Goal: Complete application form

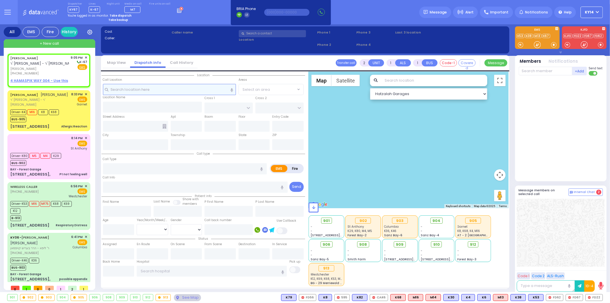
select select
radio input "true"
type input "[PERSON_NAME]"
select select
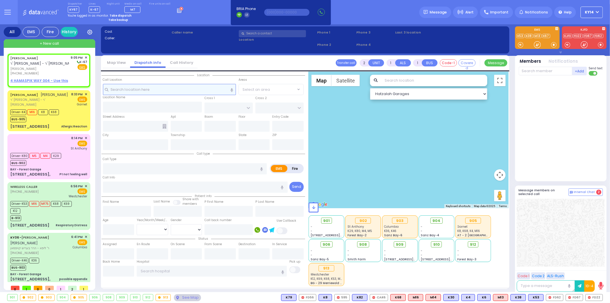
type input "21:05"
select select "Hatzalah Garages"
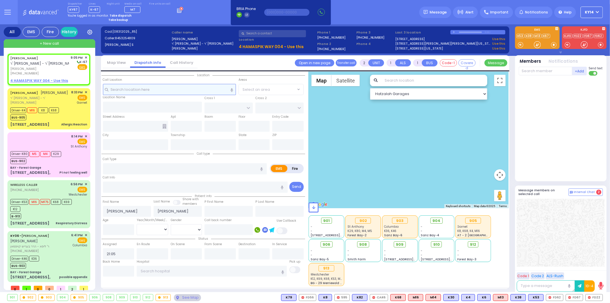
select select
radio input "true"
select select
select select "Hatzalah Garages"
select select
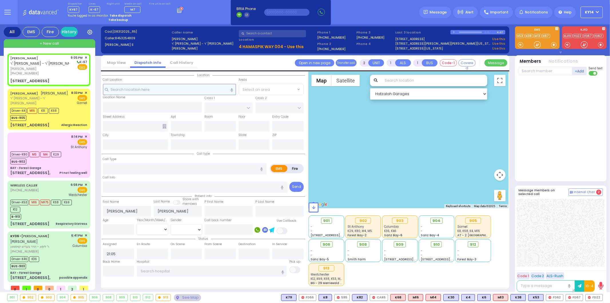
radio input "true"
select select
select select "Hatzalah Garages"
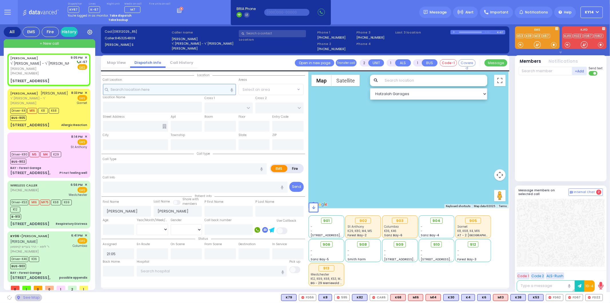
type input "[GEOGRAPHIC_DATA]"
type input "[STREET_ADDRESS]"
type input "004"
type input "[PERSON_NAME]"
type input "[US_STATE]"
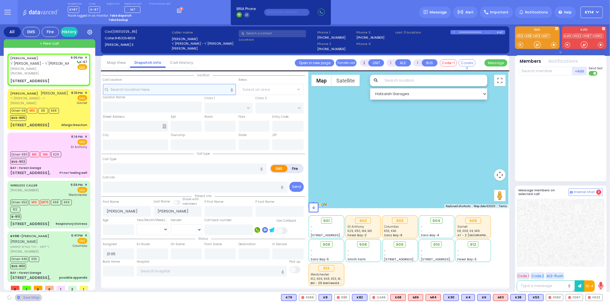
type input "10950"
select select "SECTION 4"
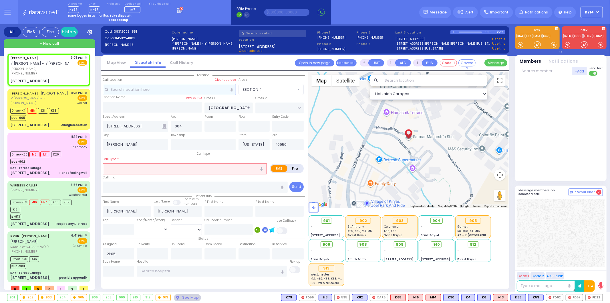
select select
radio input "true"
select select
select select "Hatzalah Garages"
select select "SECTION 4"
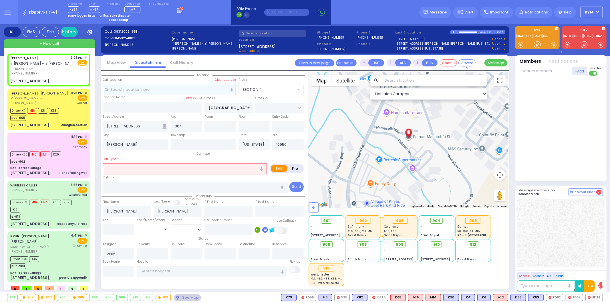
select select
radio input "true"
select select
select select "Hatzalah Garages"
select select "SECTION 4"
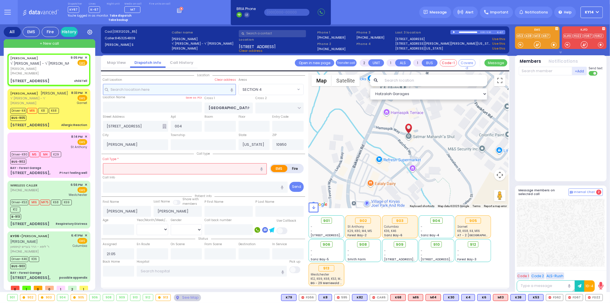
select select
type input "child fell"
radio input "true"
select select
select select "Hatzalah Garages"
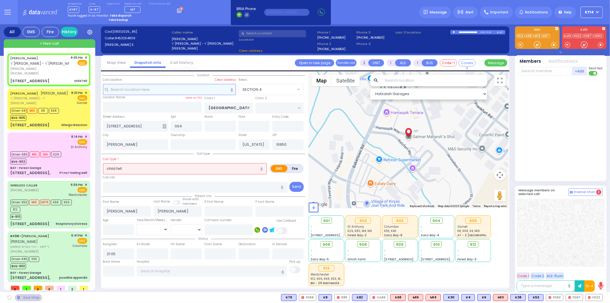
select select "SECTION 4"
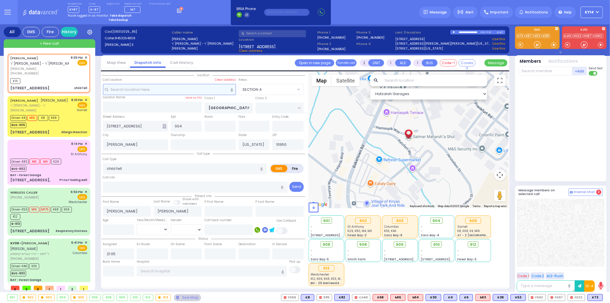
select select
radio input "true"
select select
type input "21:07"
select select "Hatzalah Garages"
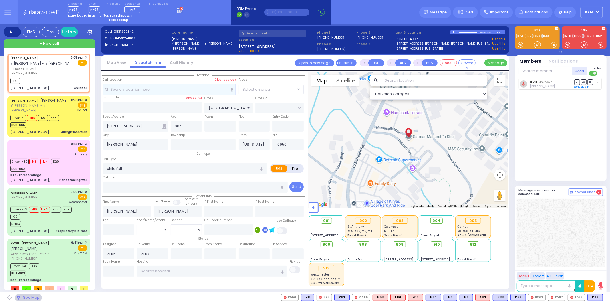
select select "SECTION 4"
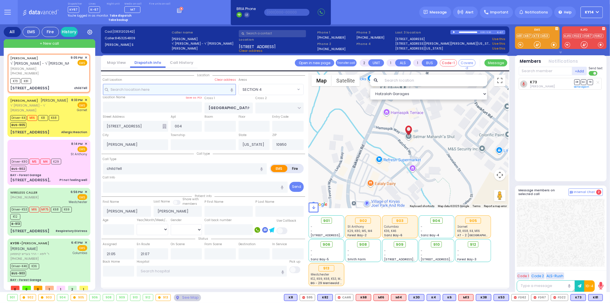
select select
radio input "true"
select select
select select "Hatzalah Garages"
select select "SECTION 4"
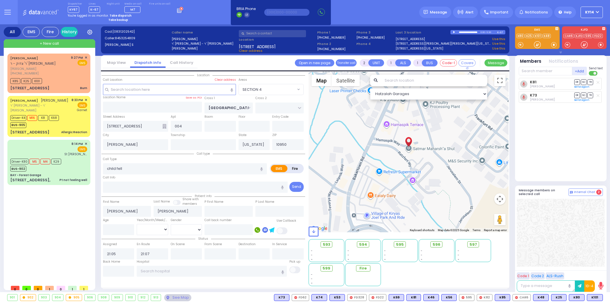
select select "SECTION 4"
select select
